Goal: Information Seeking & Learning: Learn about a topic

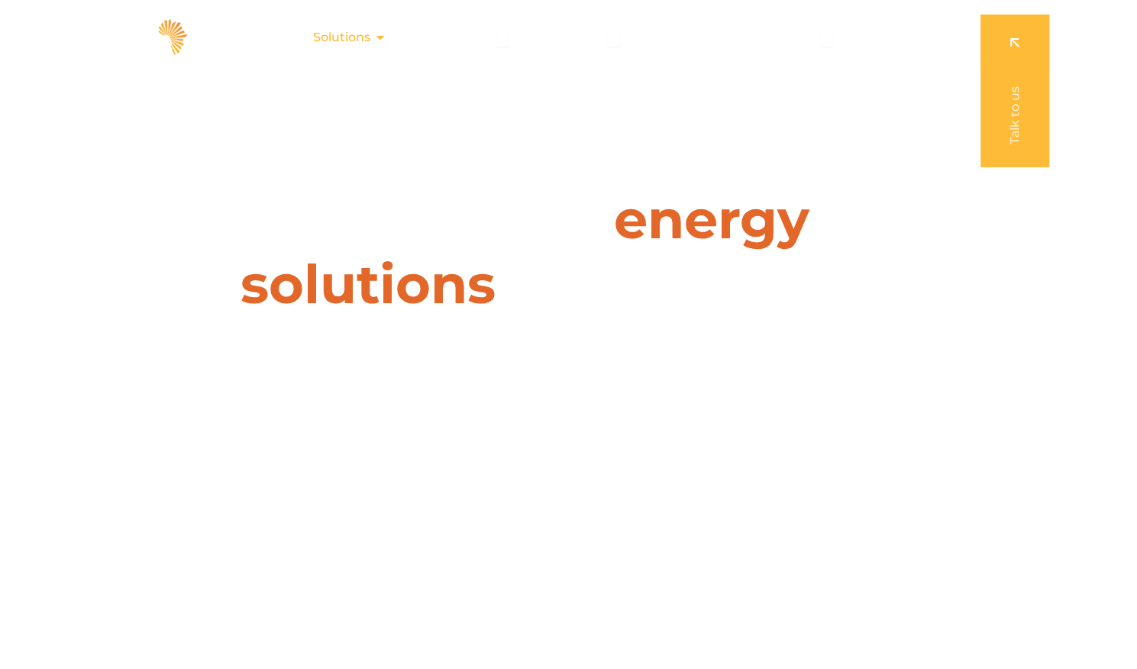
click at [387, 34] on icon "Menu" at bounding box center [380, 37] width 12 height 12
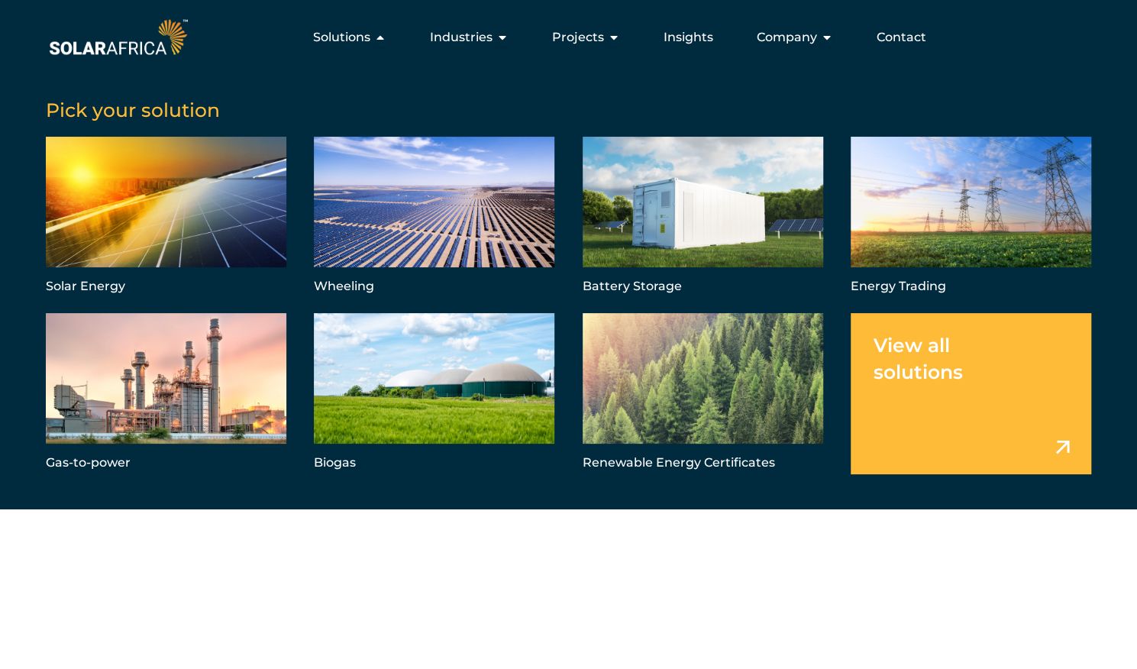
click at [1062, 442] on link "Menu" at bounding box center [971, 393] width 241 height 161
click at [444, 196] on link "Menu" at bounding box center [434, 217] width 241 height 161
click at [185, 203] on link "Menu" at bounding box center [166, 217] width 241 height 161
click at [357, 33] on span "Solutions" at bounding box center [341, 37] width 57 height 18
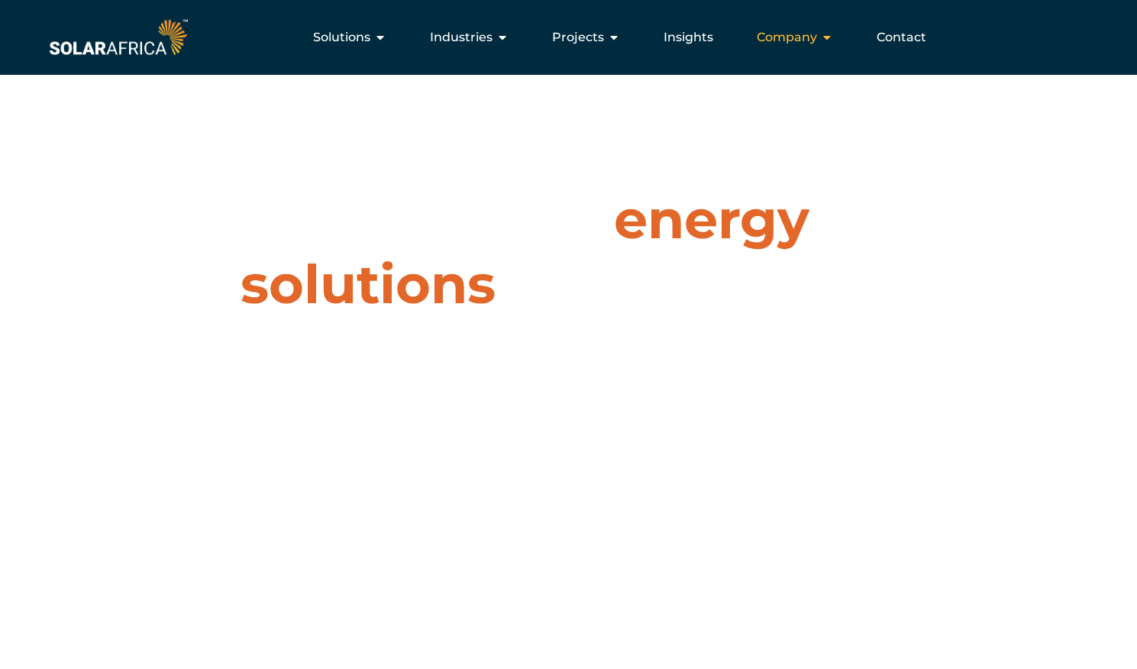
click at [819, 34] on div "Company Close Company Open Company" at bounding box center [795, 37] width 101 height 31
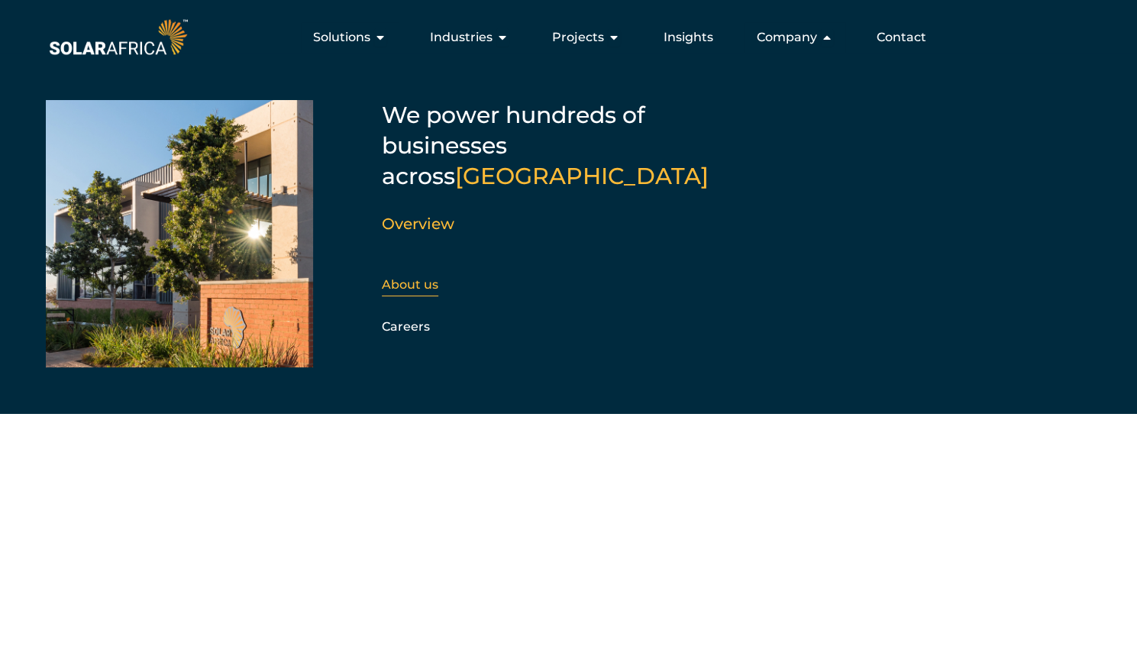
click at [419, 277] on link "About us" at bounding box center [410, 284] width 57 height 15
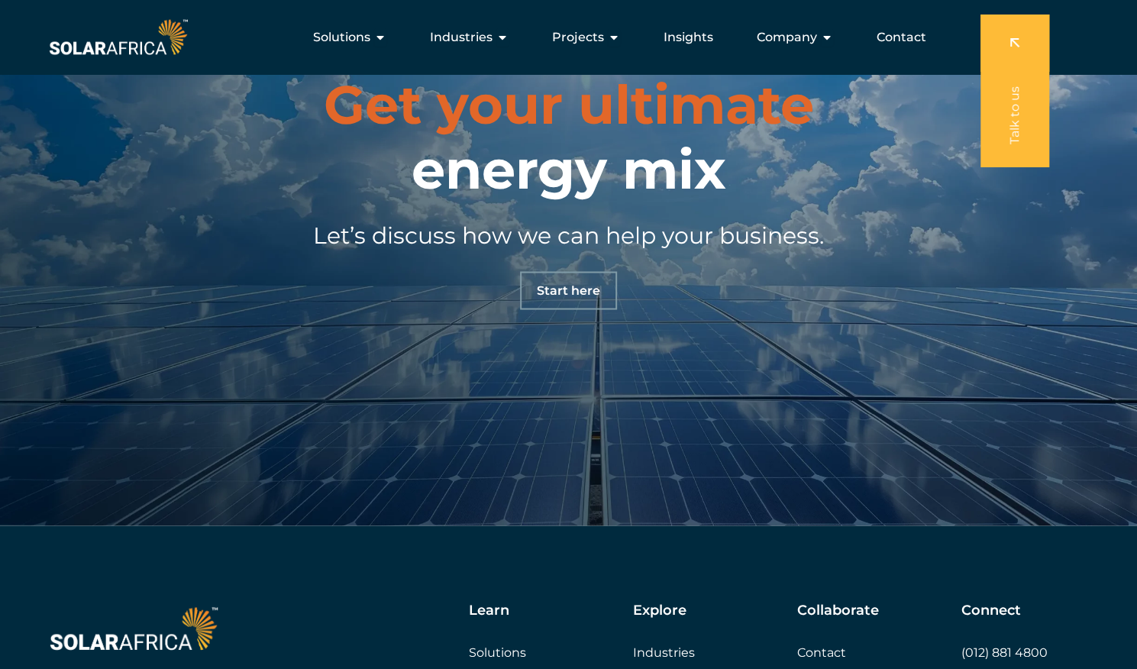
scroll to position [1458, 0]
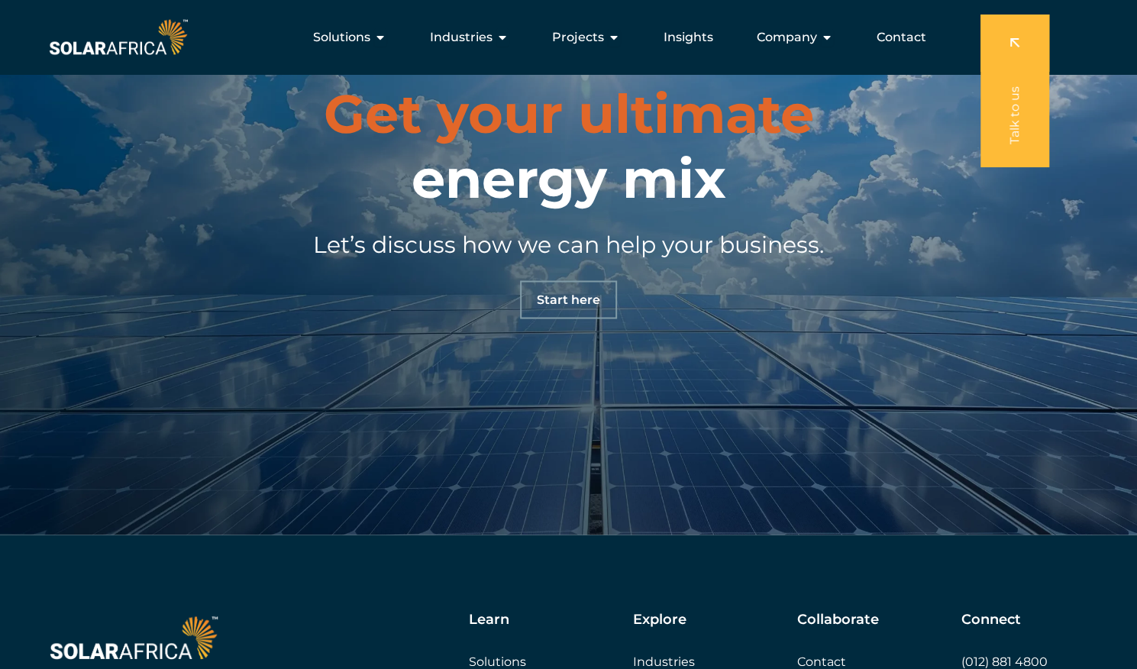
click at [579, 299] on span "Start here" at bounding box center [568, 299] width 63 height 12
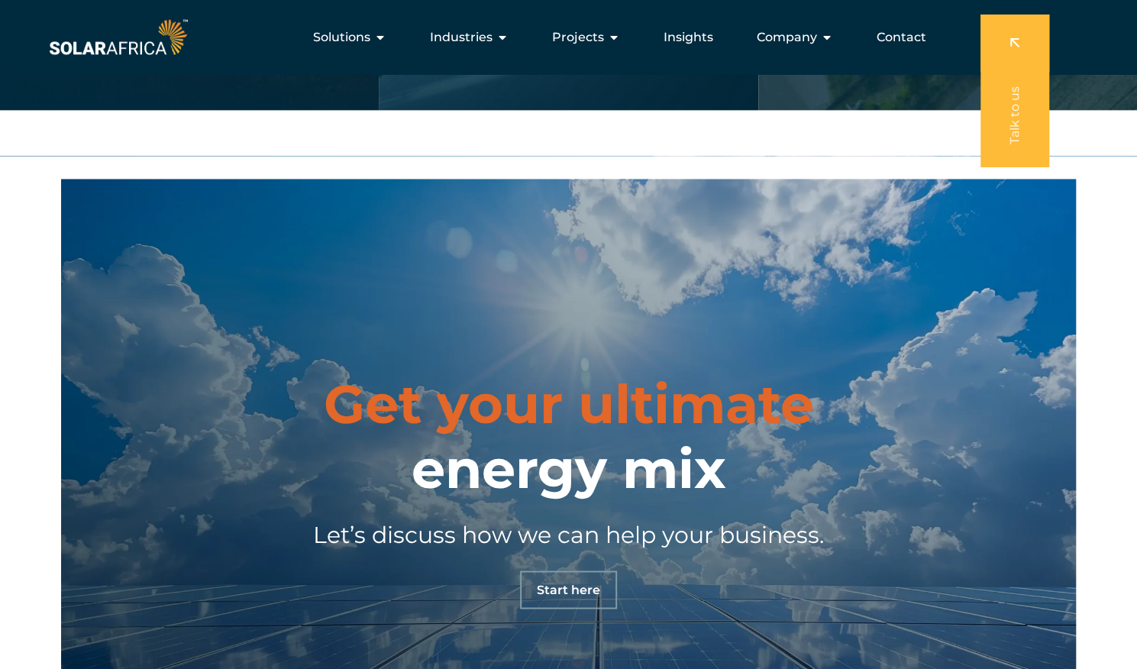
scroll to position [1161, 0]
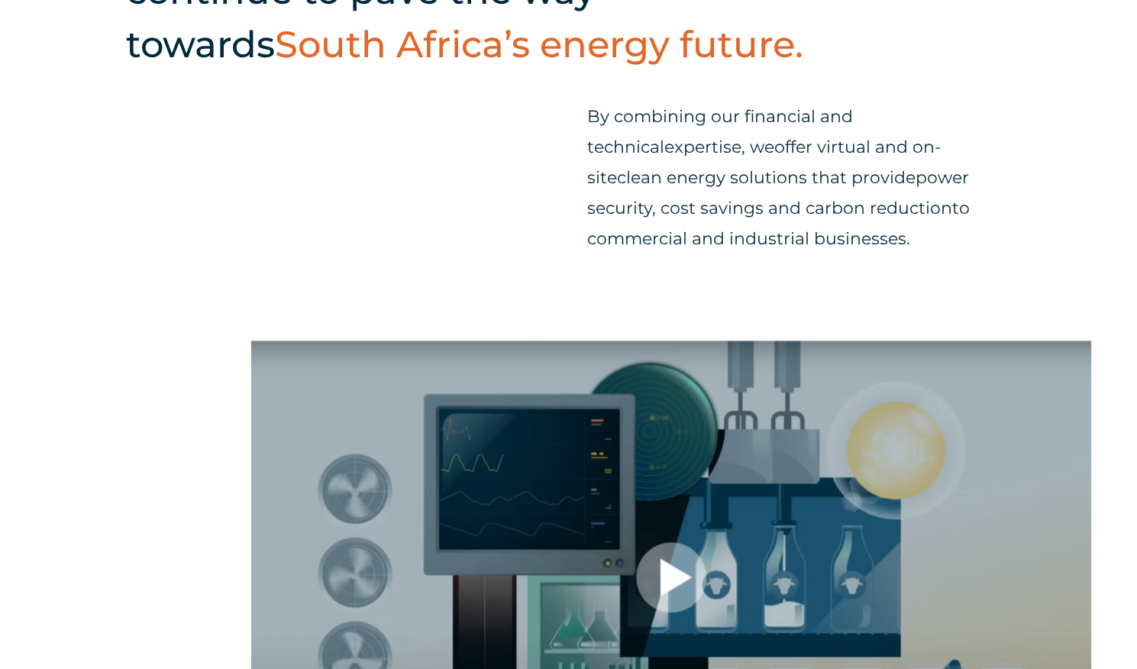
scroll to position [809, 0]
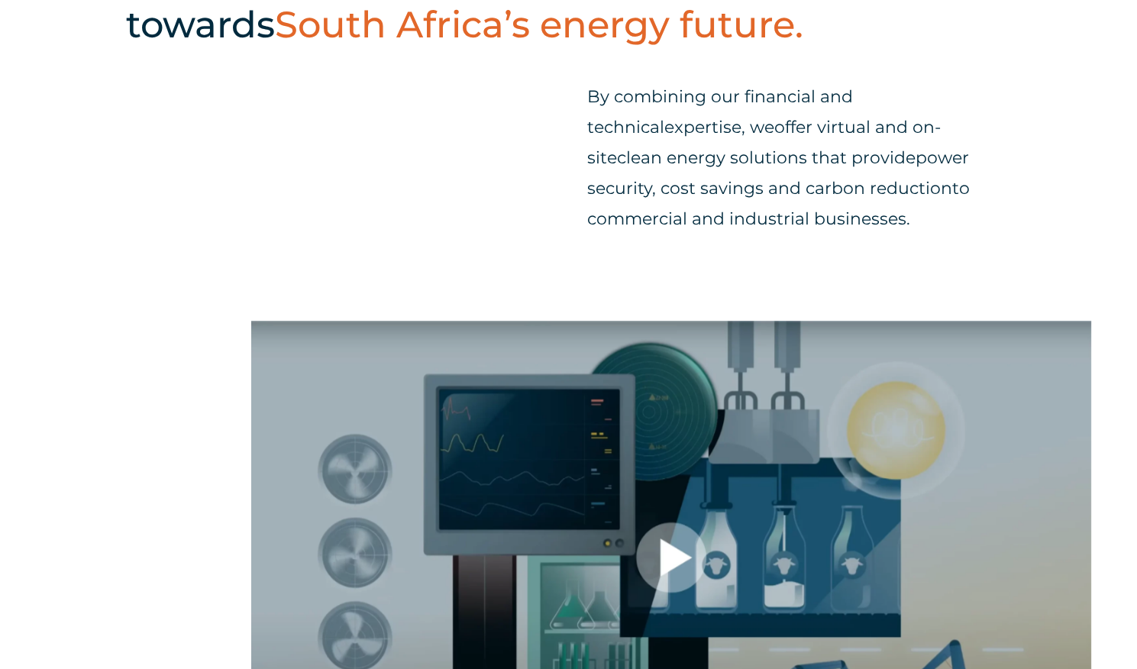
drag, startPoint x: 588, startPoint y: 96, endPoint x: 946, endPoint y: 225, distance: 379.9
click at [946, 225] on p "By combining our financial and technical expertise , we offer virtual and on-si…" at bounding box center [799, 158] width 424 height 153
copy p "By combining our financial and technical expertise , we offer virtual and on-si…"
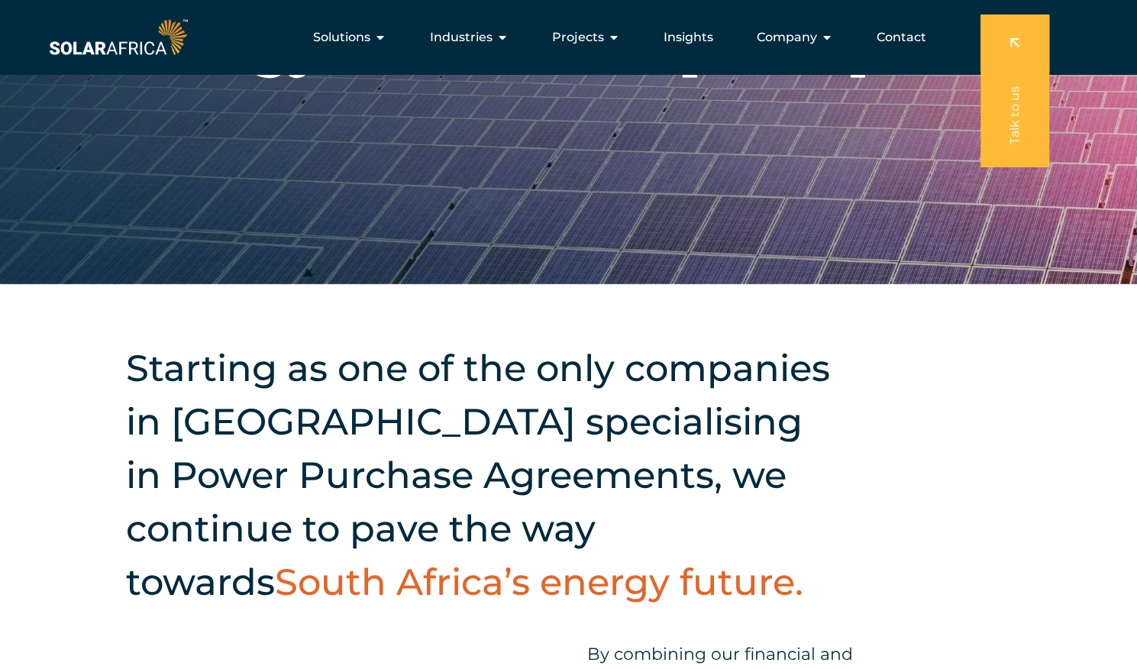
scroll to position [0, 0]
